Goal: Check status: Check status

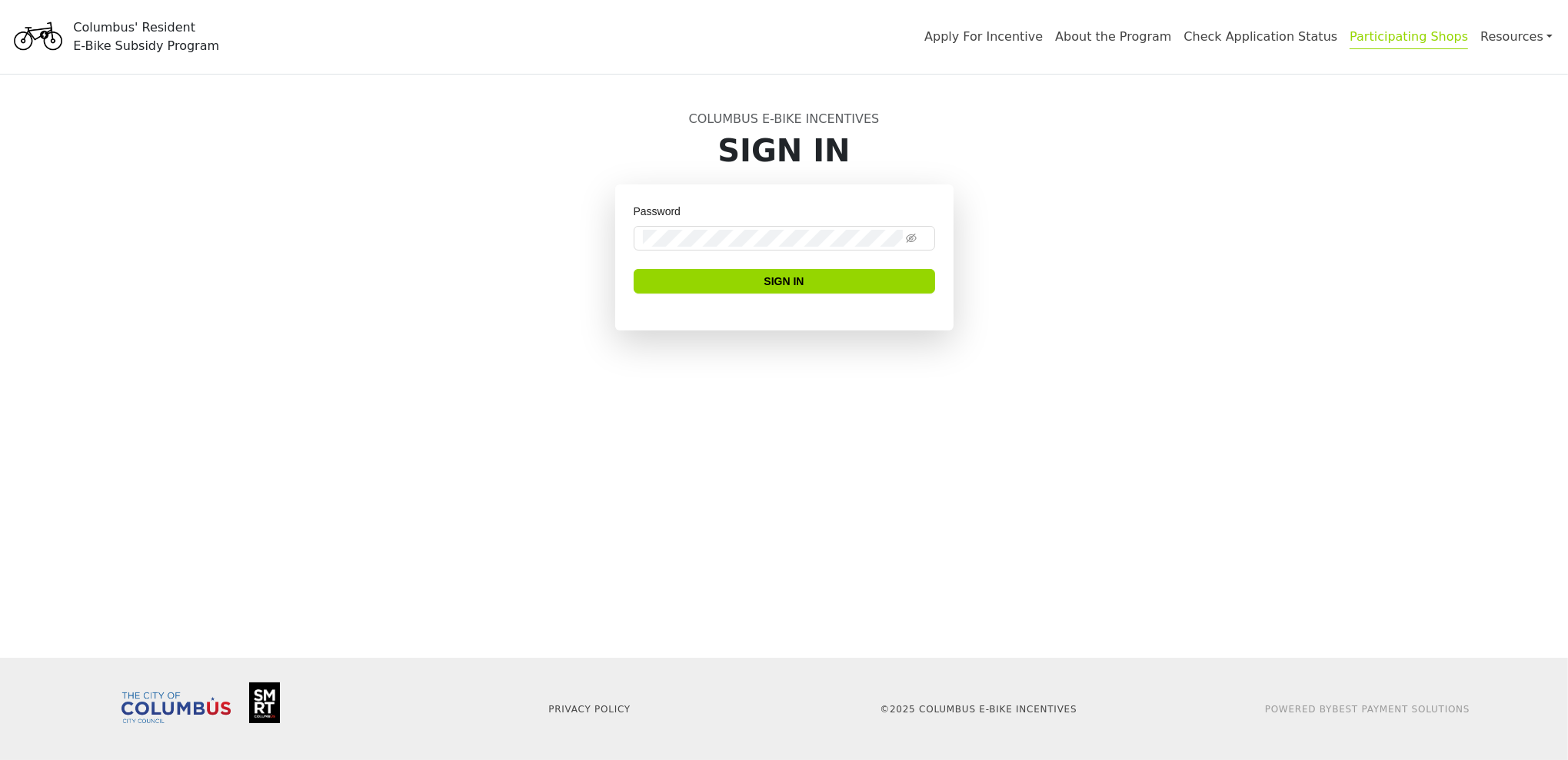
click at [1357, 45] on link "Participating Shops" at bounding box center [1408, 39] width 118 height 20
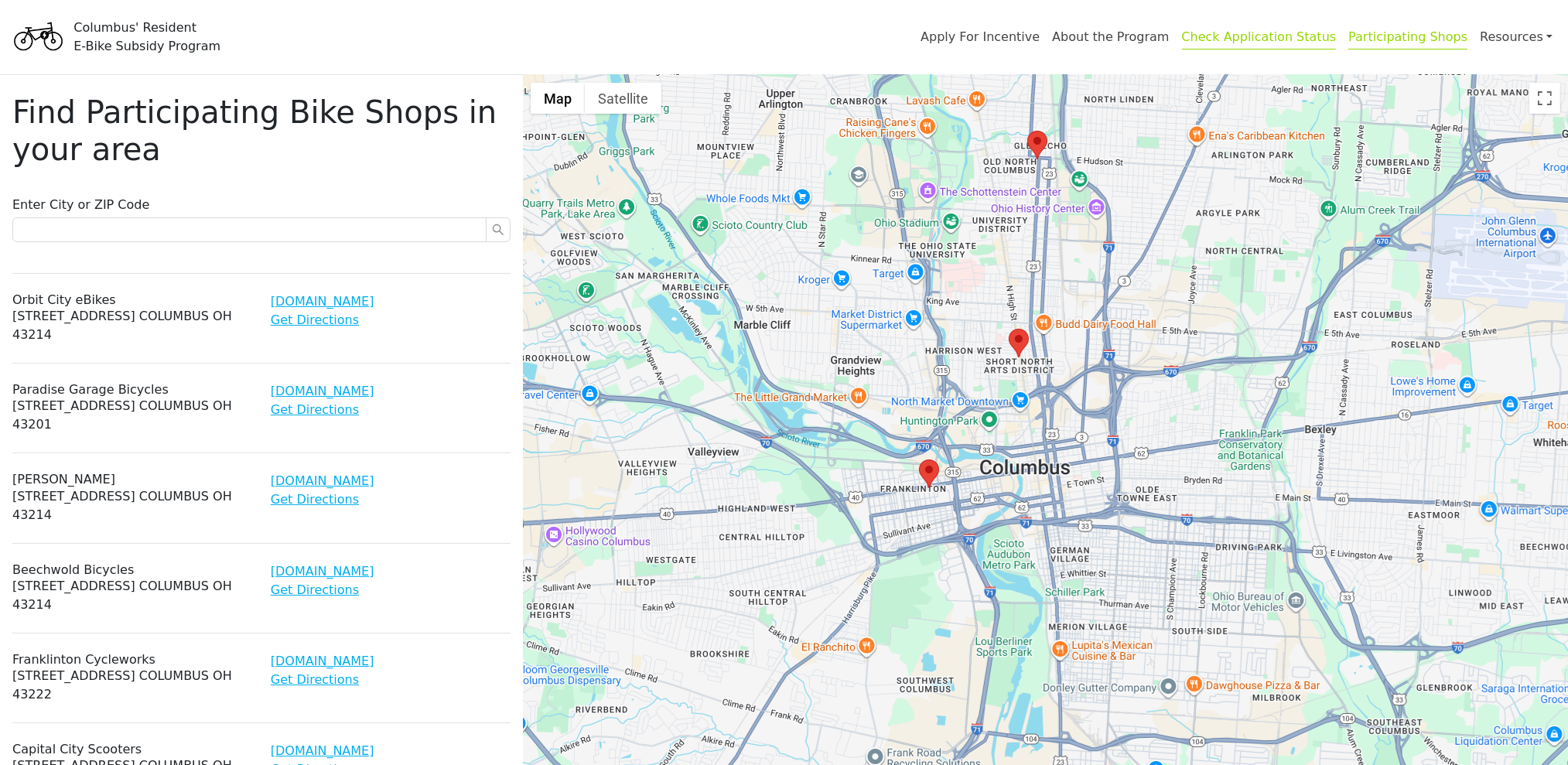
click at [1183, 44] on link "Check Application Status" at bounding box center [1259, 39] width 155 height 20
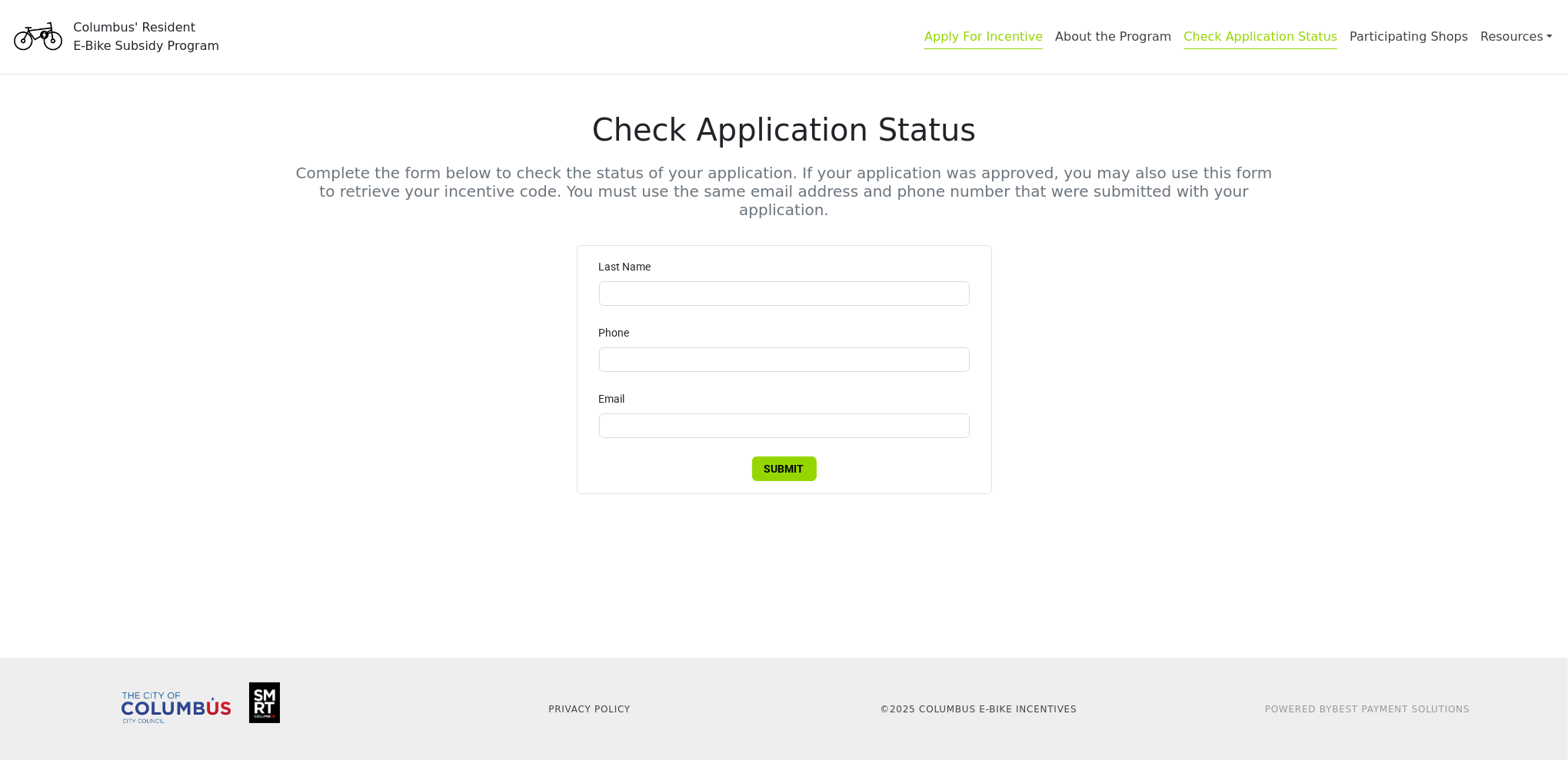
click at [924, 40] on link "Apply For Incentive" at bounding box center [983, 39] width 118 height 20
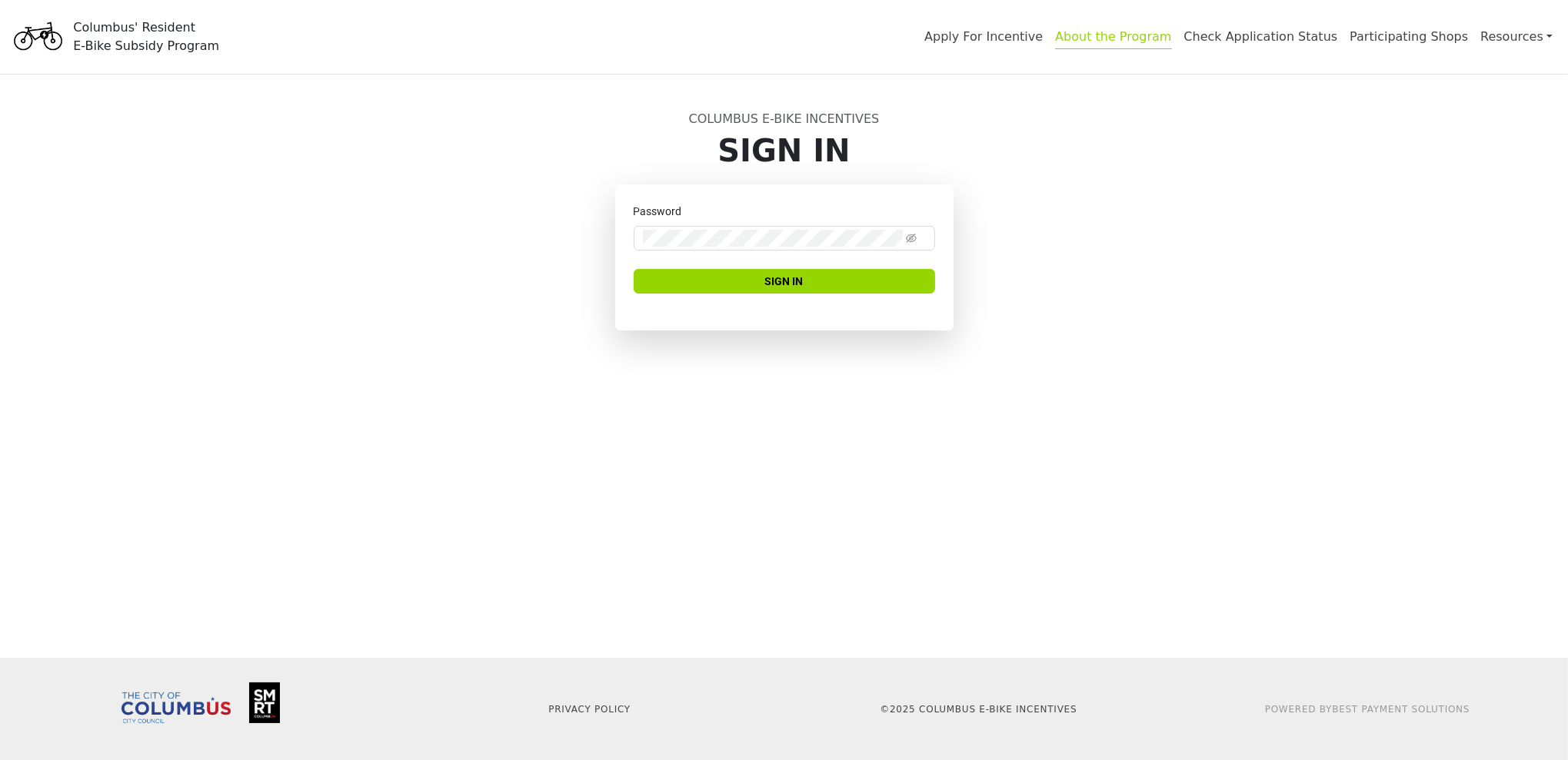
click at [1055, 42] on link "About the Program" at bounding box center [1113, 39] width 116 height 20
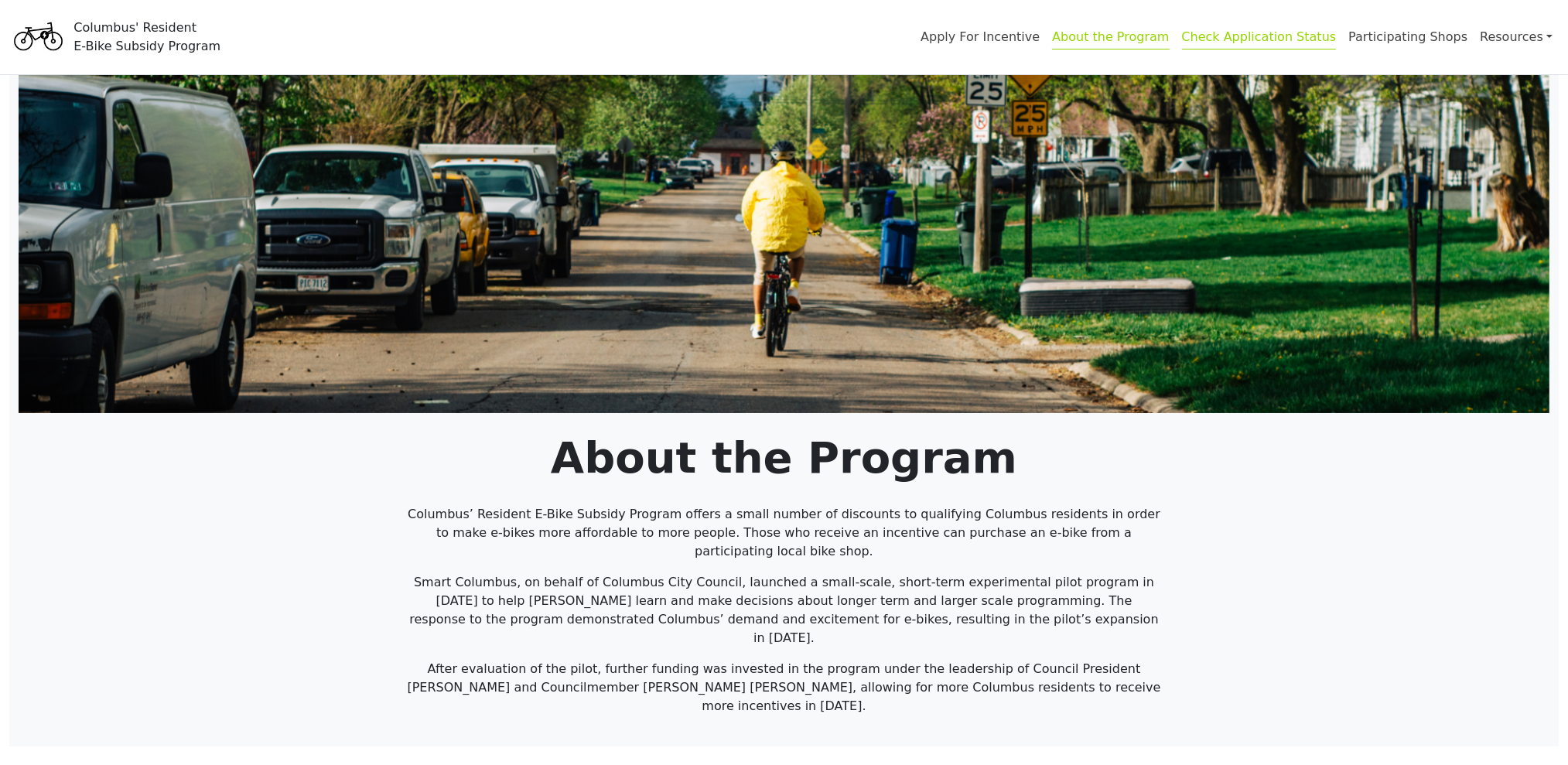
click at [1205, 35] on link "Check Application Status" at bounding box center [1259, 39] width 155 height 20
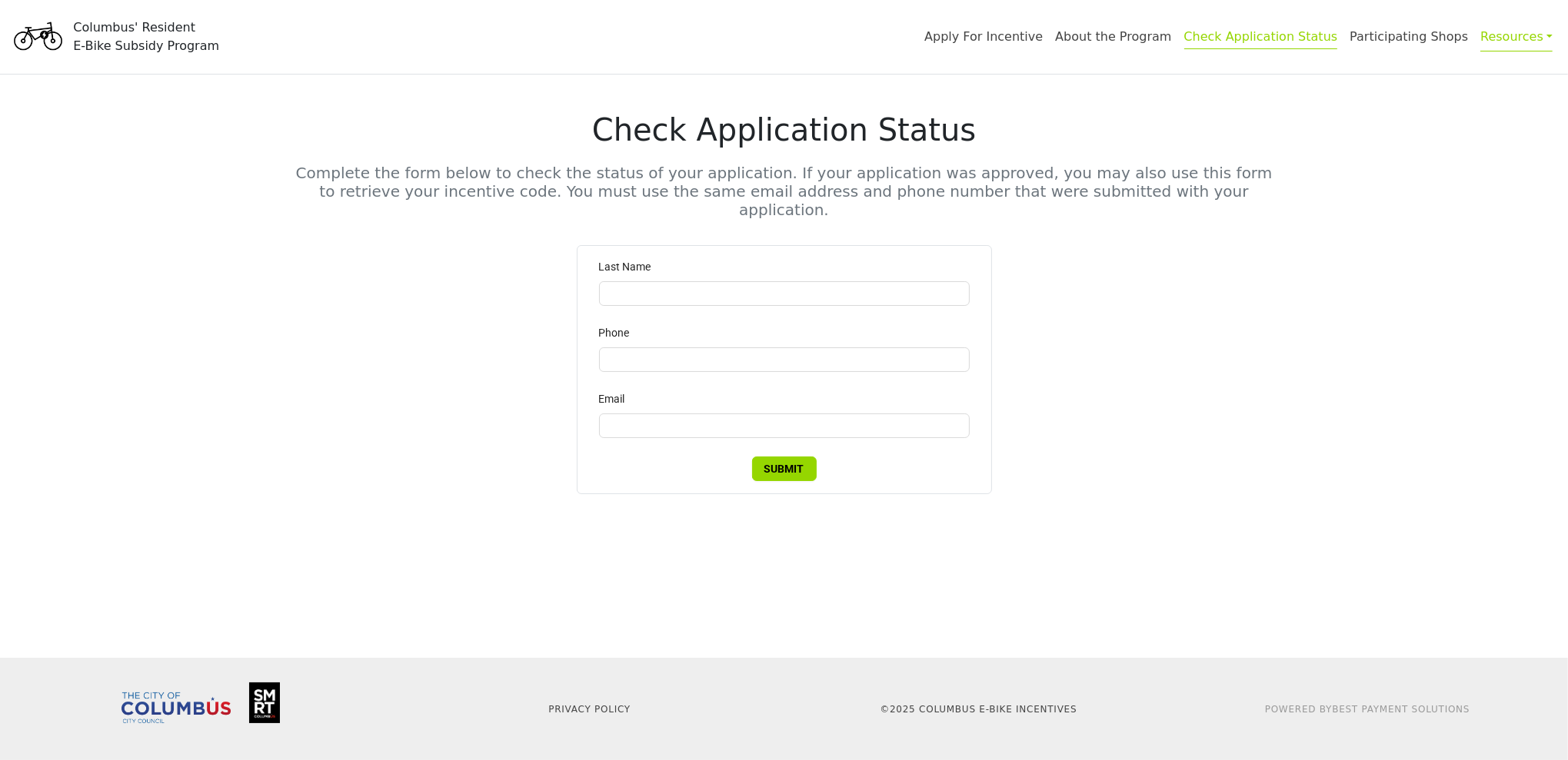
click at [1480, 49] on link "Resources" at bounding box center [1516, 36] width 72 height 30
click at [1290, 81] on div "Check Application Status Complete the form below to check the status of your ap…" at bounding box center [784, 299] width 1015 height 450
click at [1055, 46] on link "About the Program" at bounding box center [1113, 39] width 116 height 20
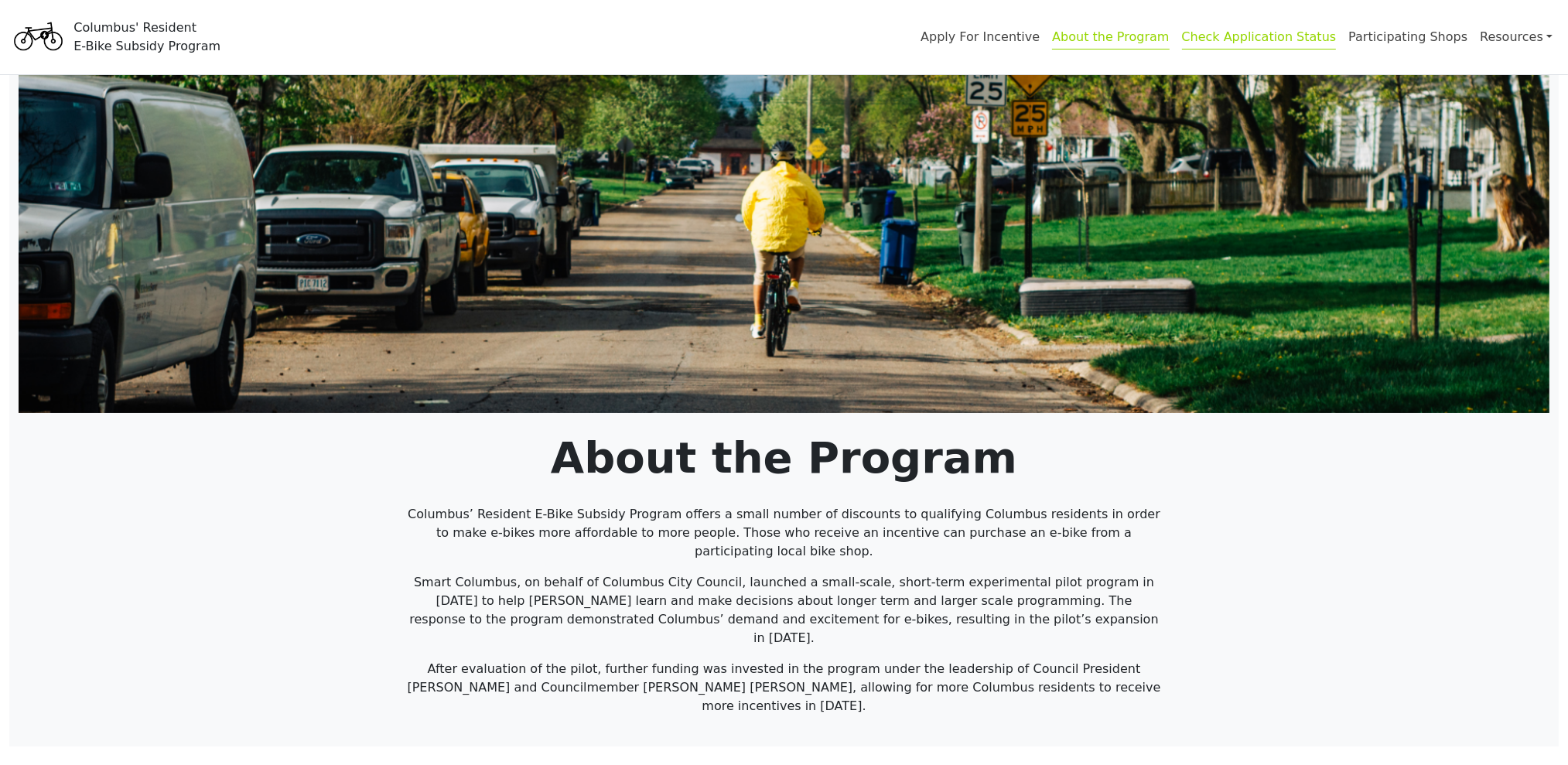
click at [1255, 43] on link "Check Application Status" at bounding box center [1259, 39] width 155 height 20
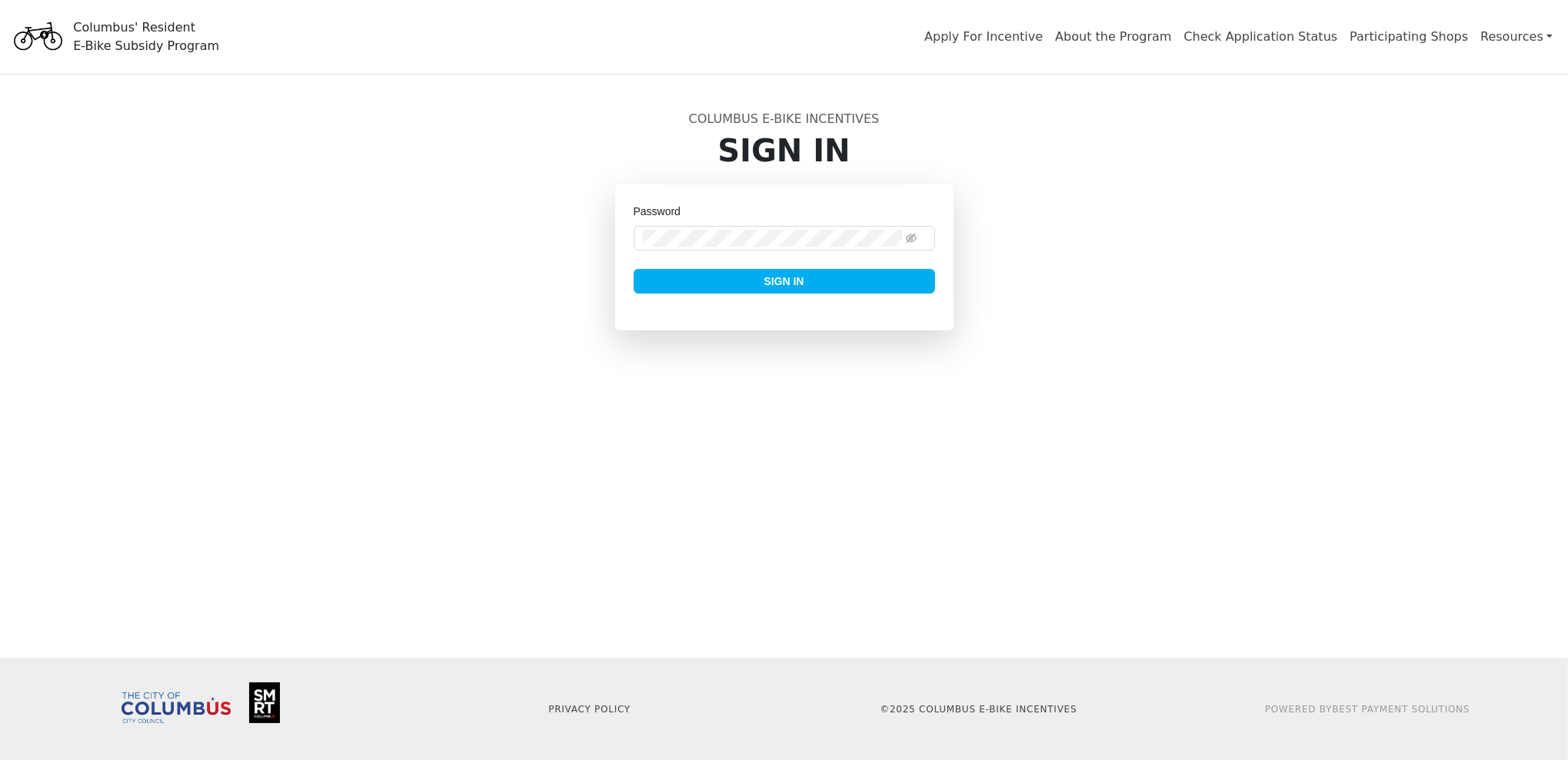
click at [780, 290] on span "Sign In" at bounding box center [783, 281] width 40 height 17
